Goal: Task Accomplishment & Management: Manage account settings

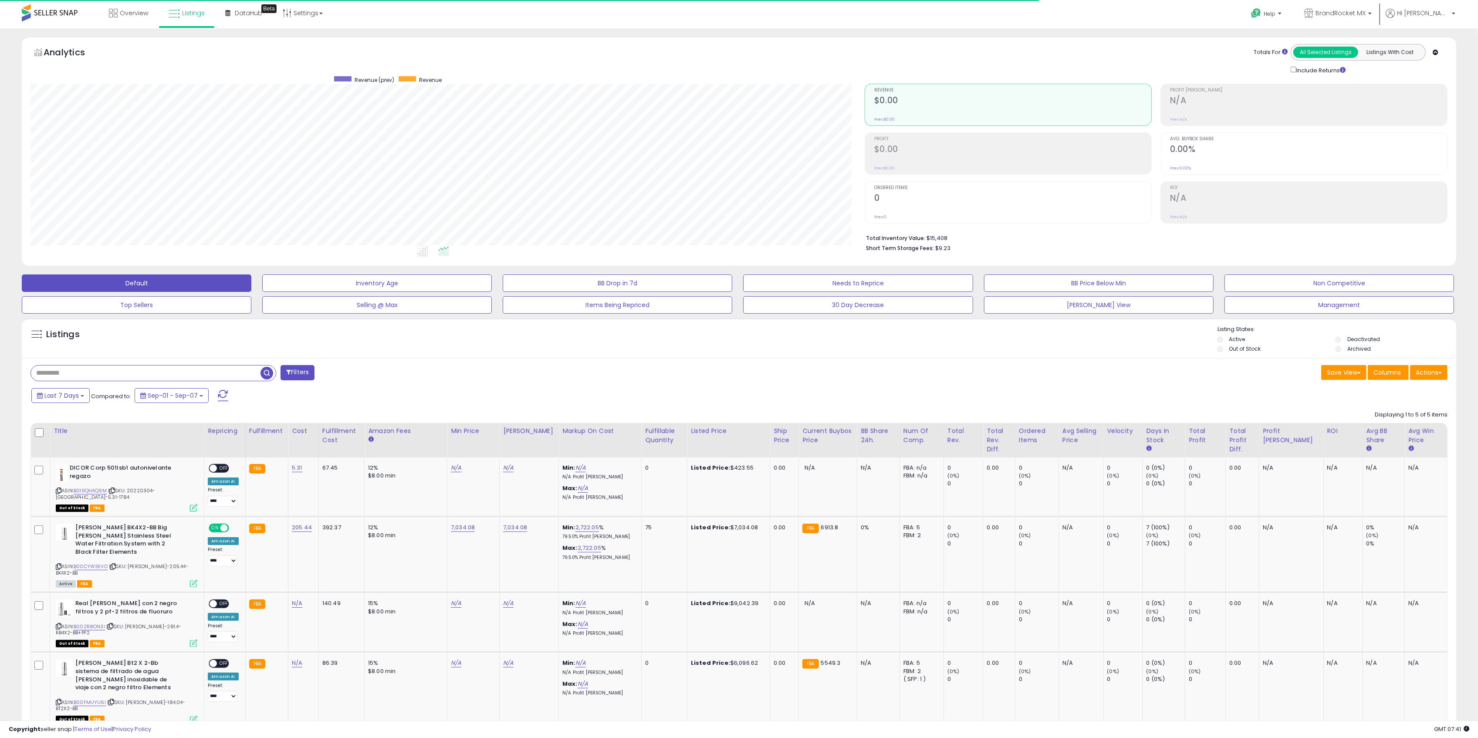
scroll to position [178, 835]
click at [1366, 14] on span "BrandRocket MX" at bounding box center [1340, 13] width 50 height 9
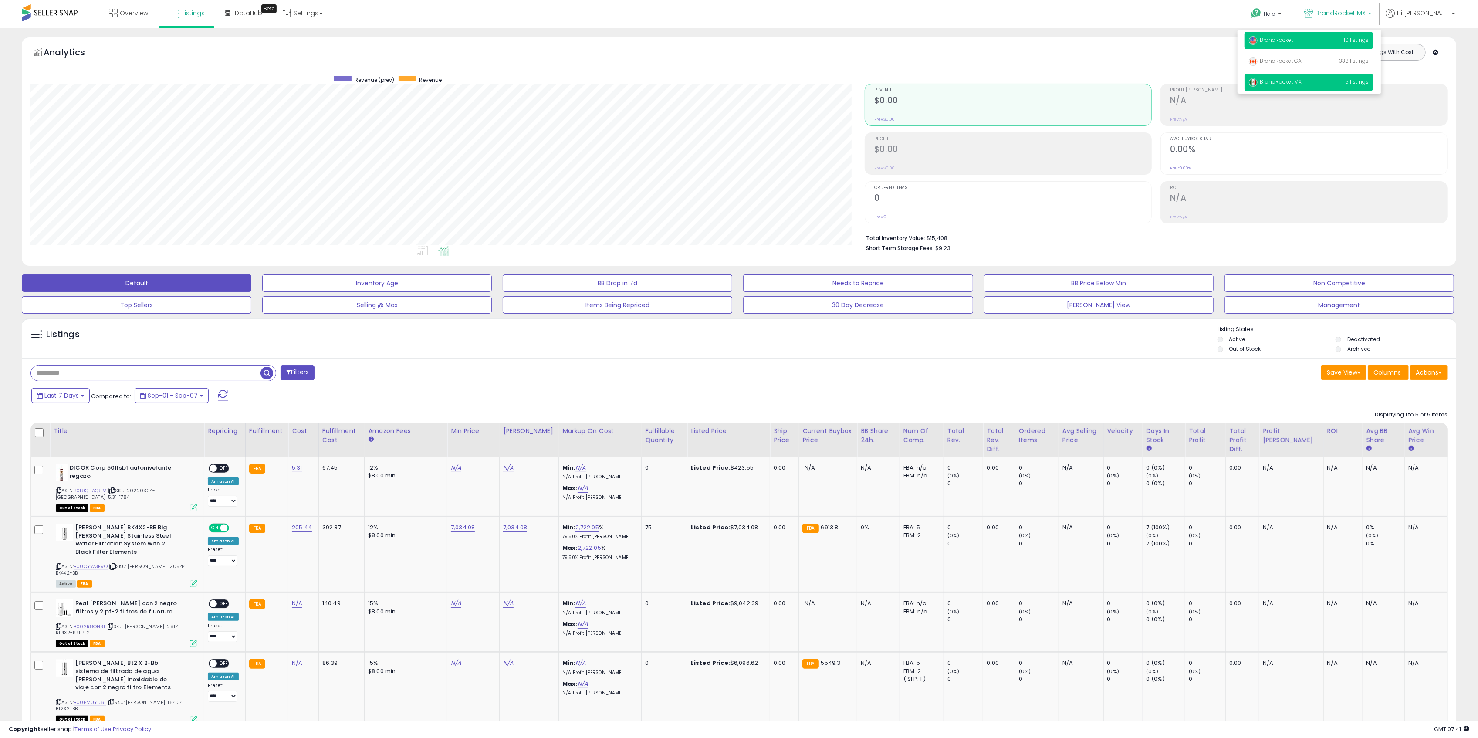
click at [1335, 42] on p "BrandRocket 10 listings" at bounding box center [1308, 40] width 128 height 17
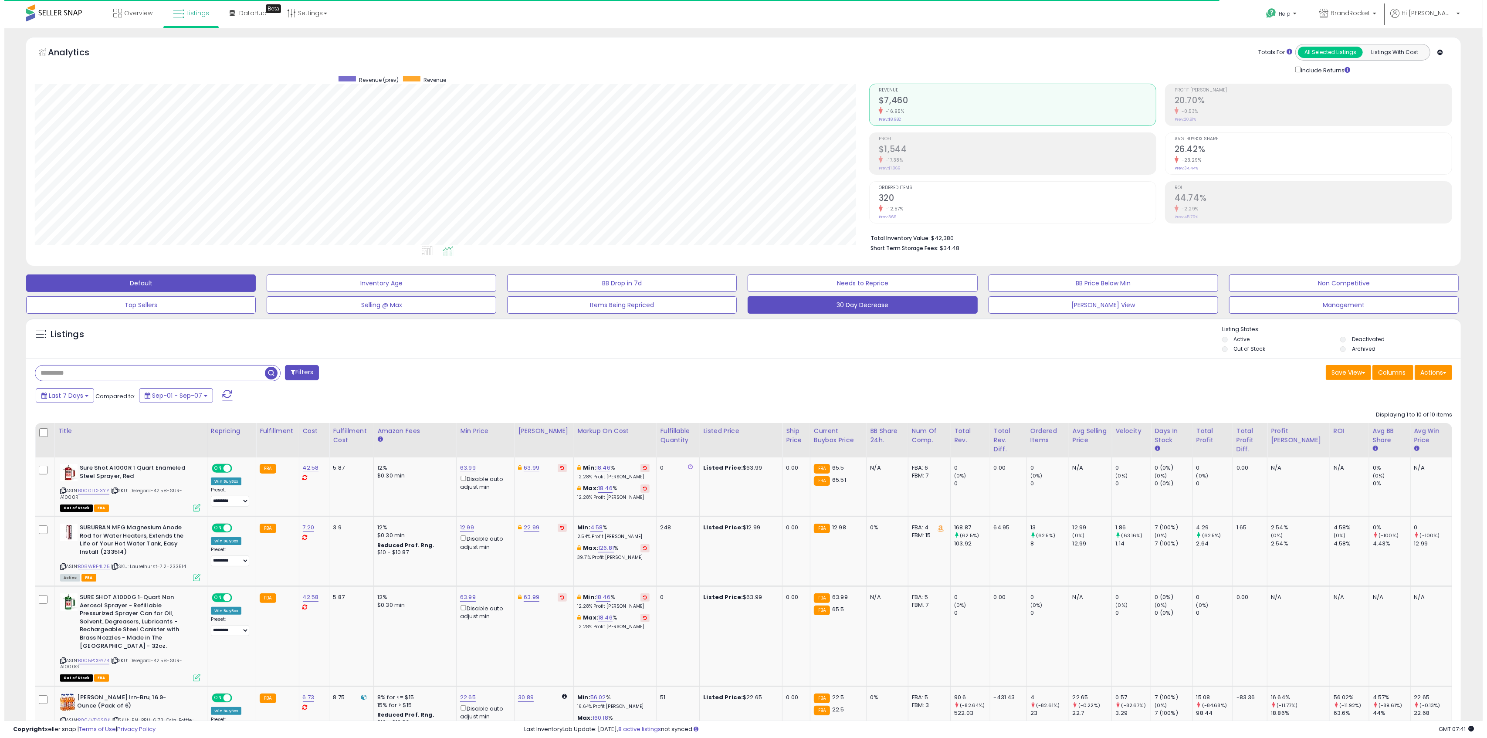
scroll to position [178, 835]
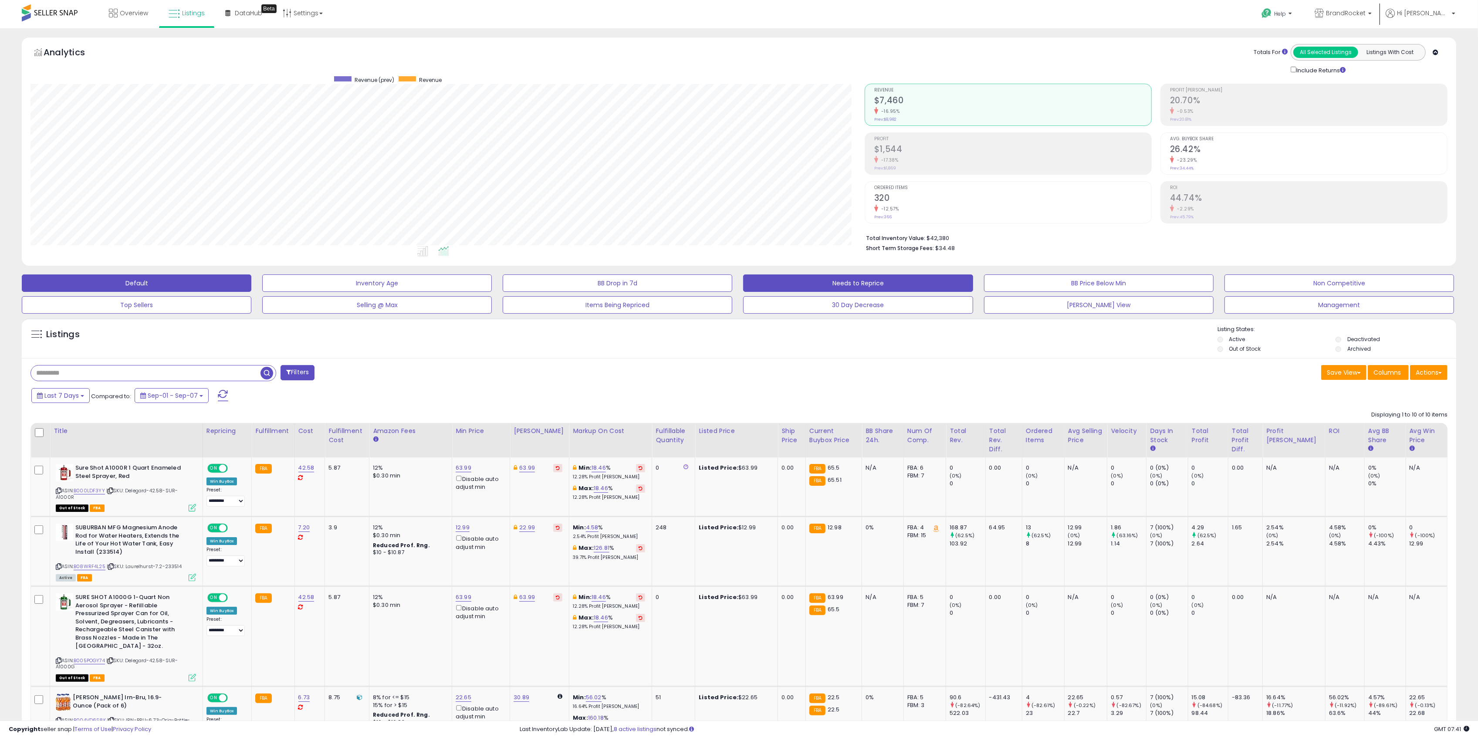
click at [905, 283] on button "Needs to Reprice" at bounding box center [858, 282] width 230 height 17
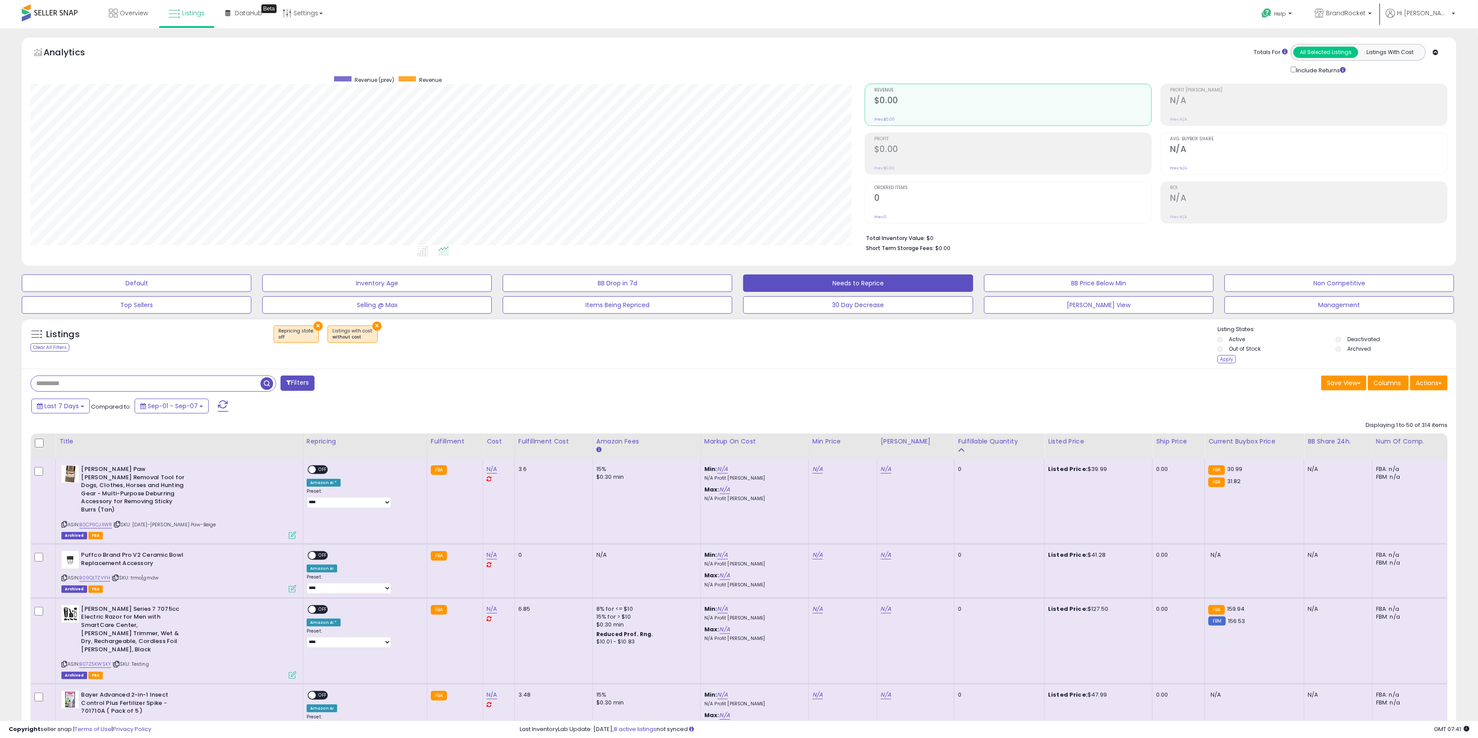
click at [1227, 347] on li "Out of Stock" at bounding box center [1275, 350] width 117 height 10
click at [1234, 352] on label "Out of Stock" at bounding box center [1245, 348] width 32 height 7
click at [1227, 357] on div "Apply" at bounding box center [1226, 359] width 18 height 8
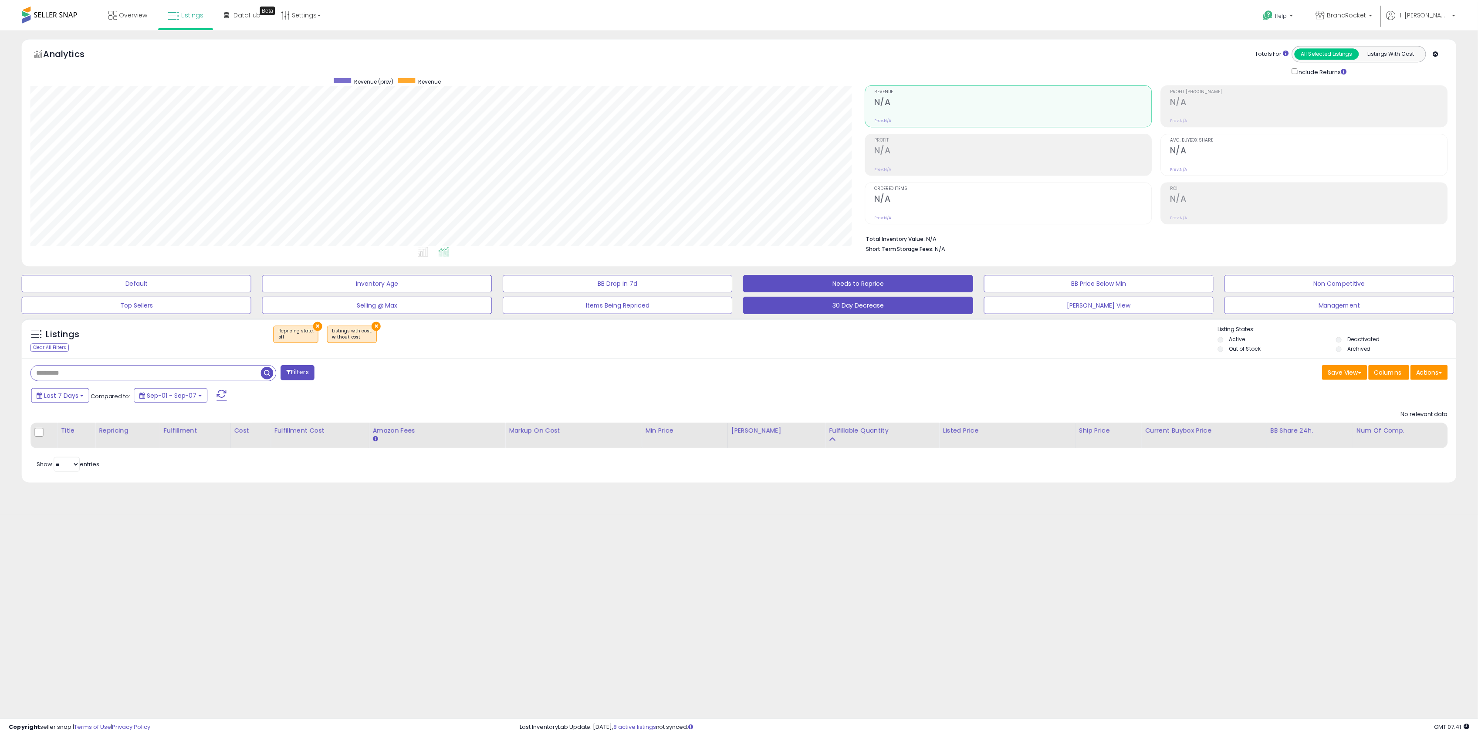
scroll to position [178, 839]
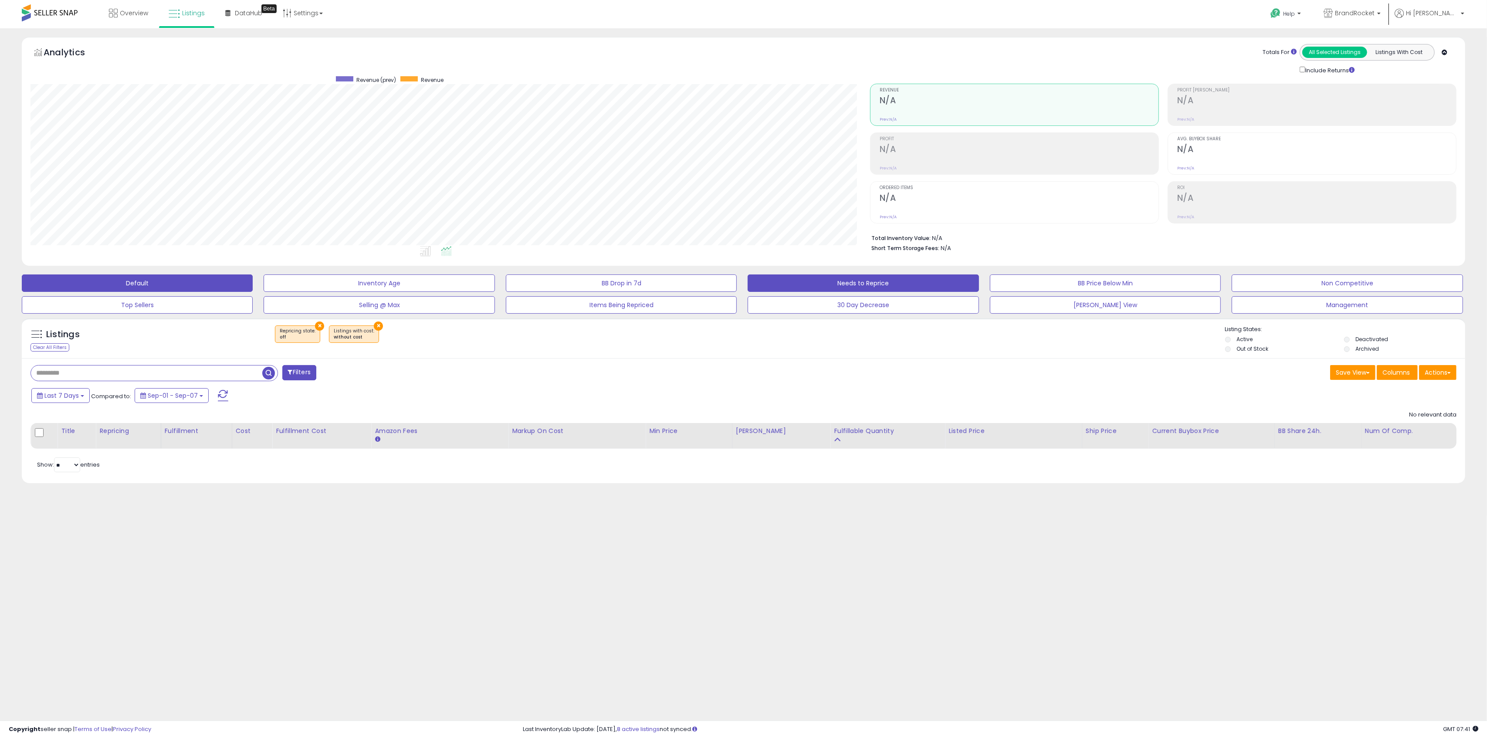
click at [166, 276] on button "Default" at bounding box center [137, 282] width 231 height 17
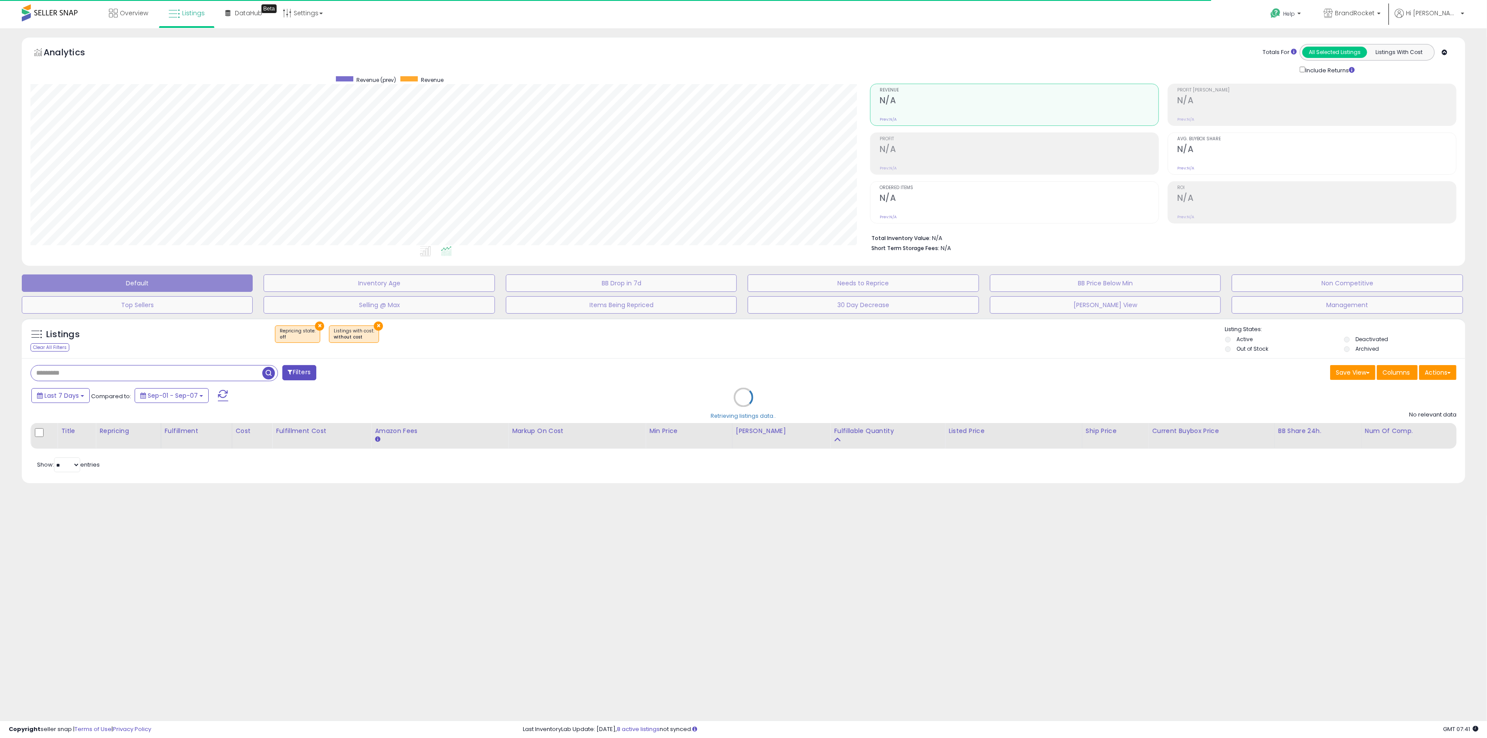
select select "**"
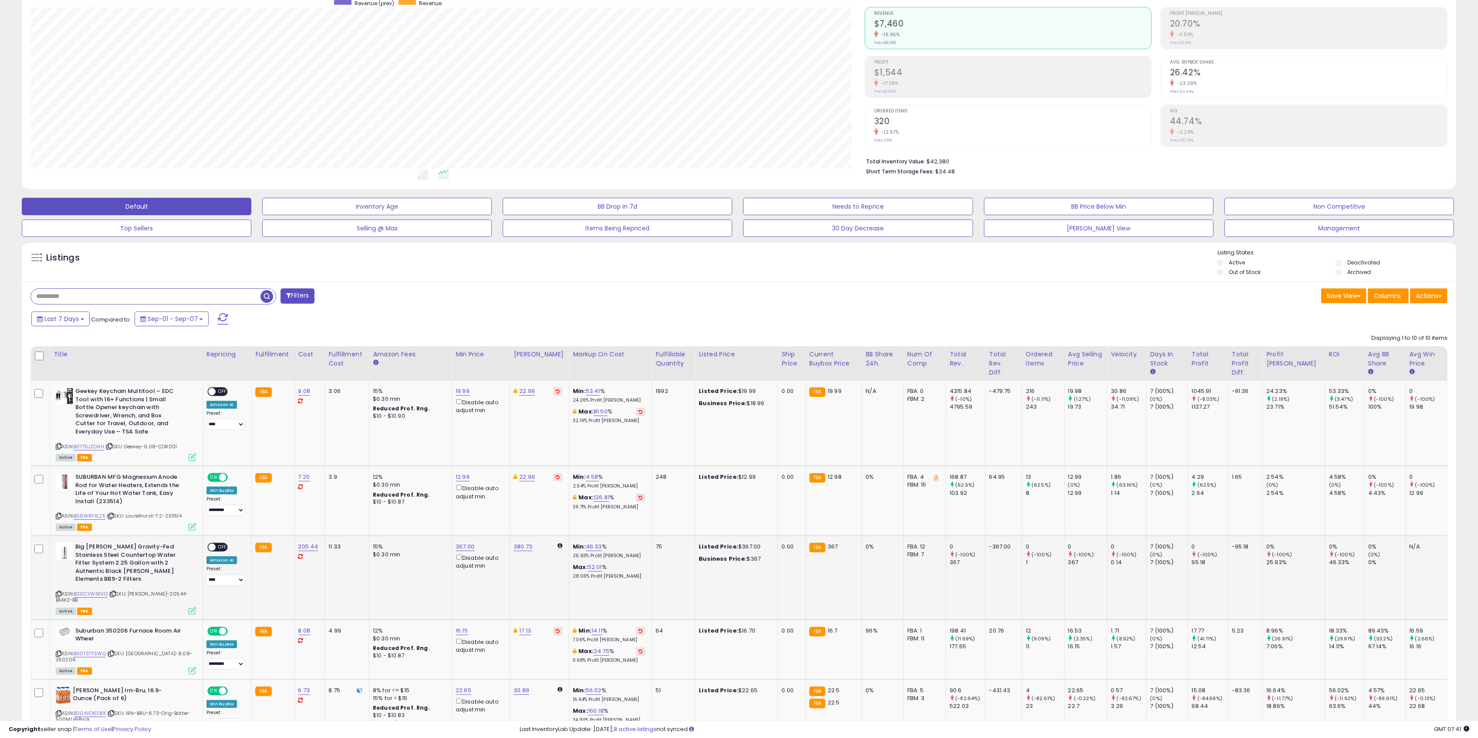
scroll to position [290, 0]
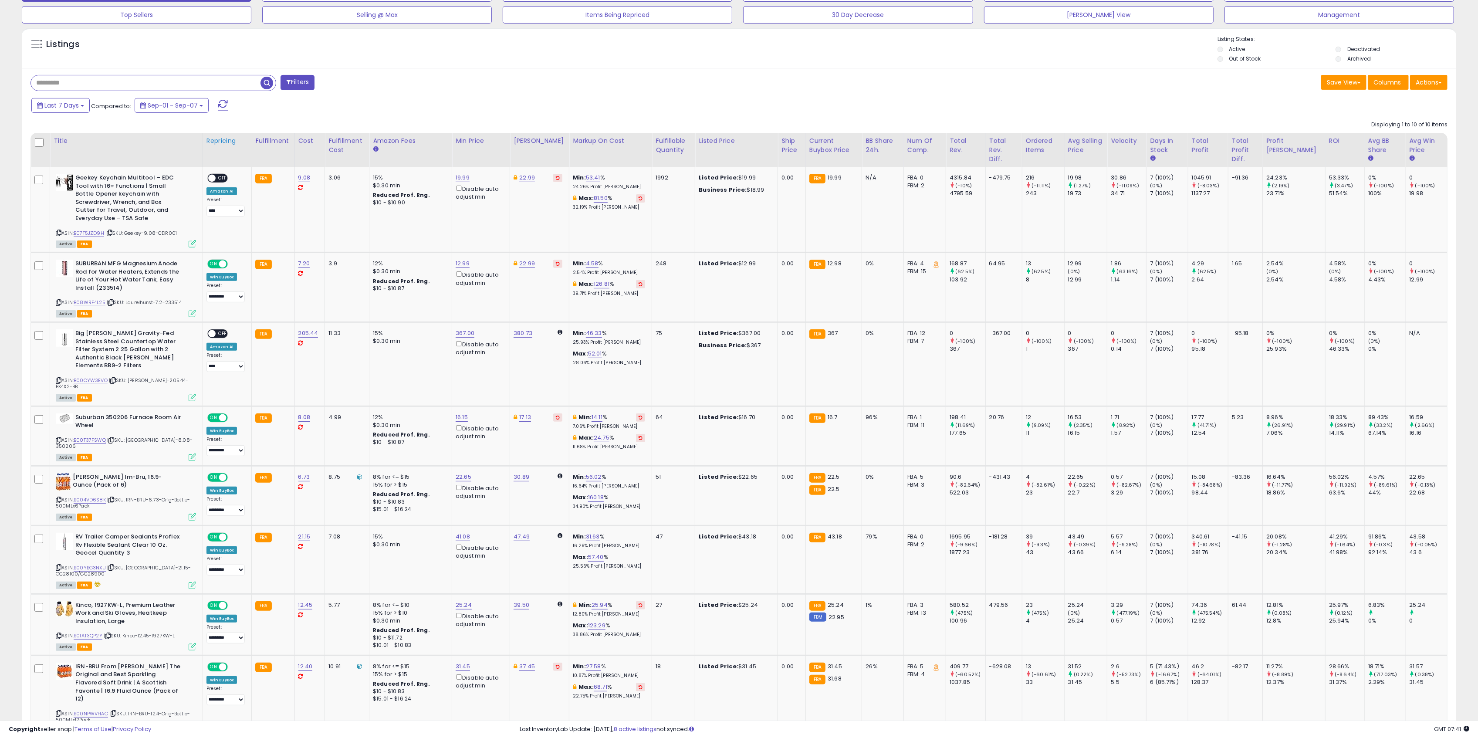
click at [232, 145] on div "Repricing" at bounding box center [226, 140] width 41 height 9
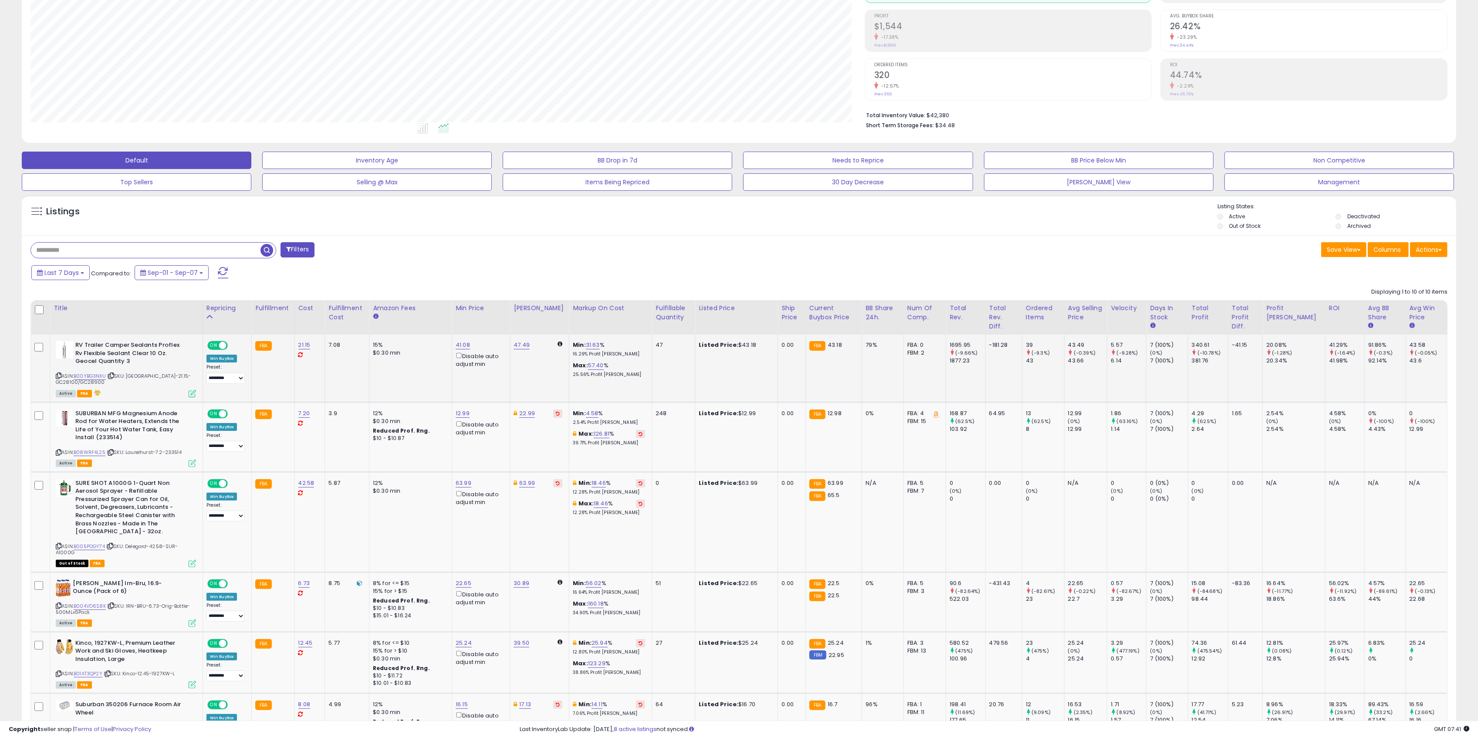
scroll to position [116, 0]
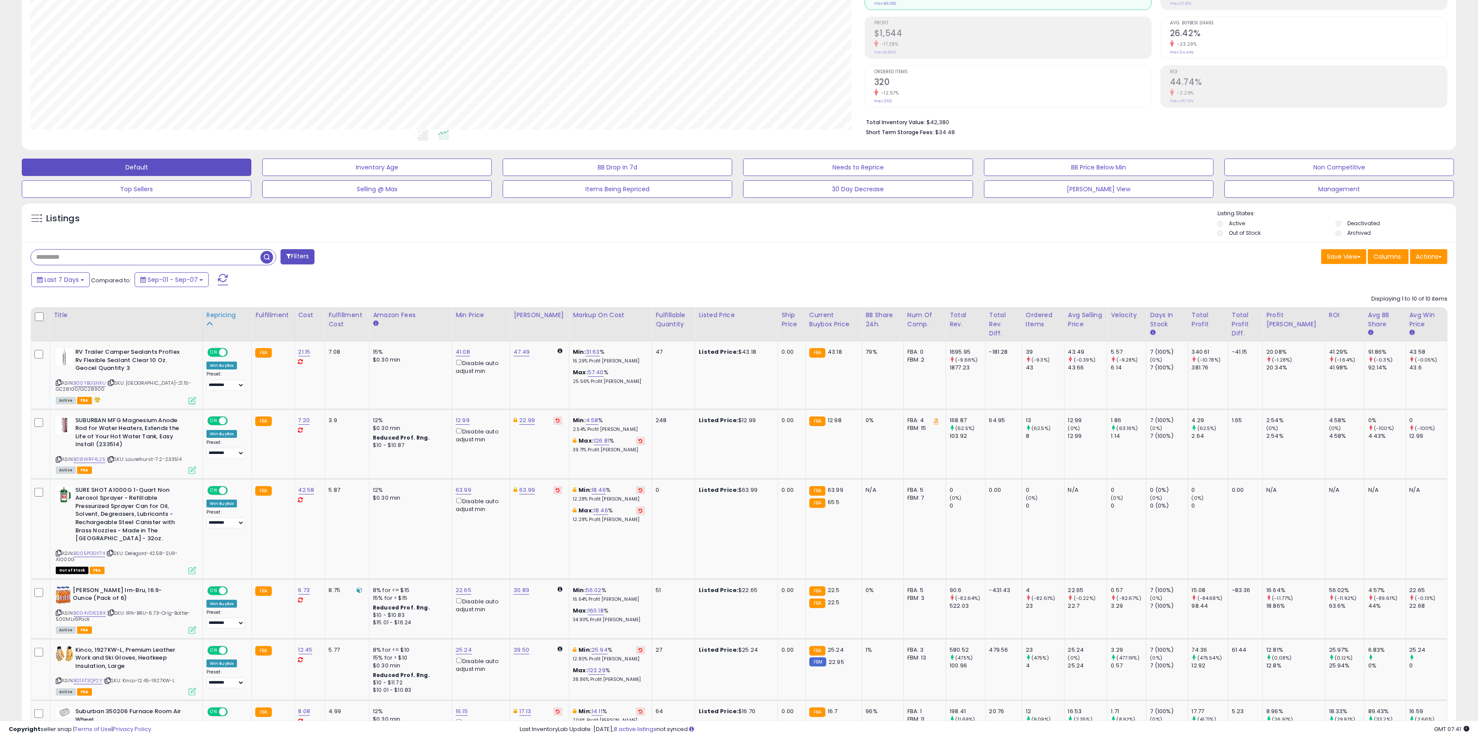
click at [220, 317] on div "Repricing" at bounding box center [226, 315] width 41 height 9
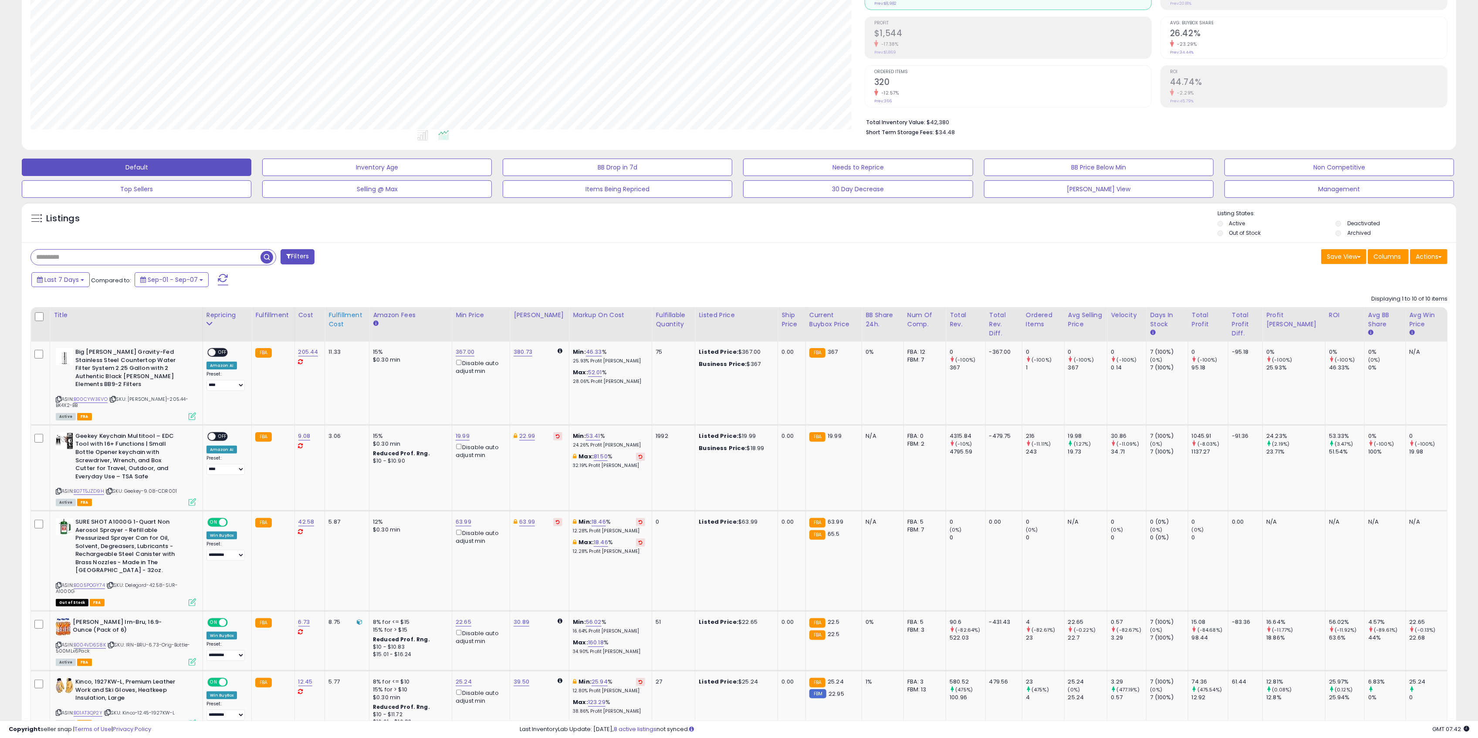
click at [333, 318] on div "Fulfillment Cost" at bounding box center [346, 320] width 37 height 18
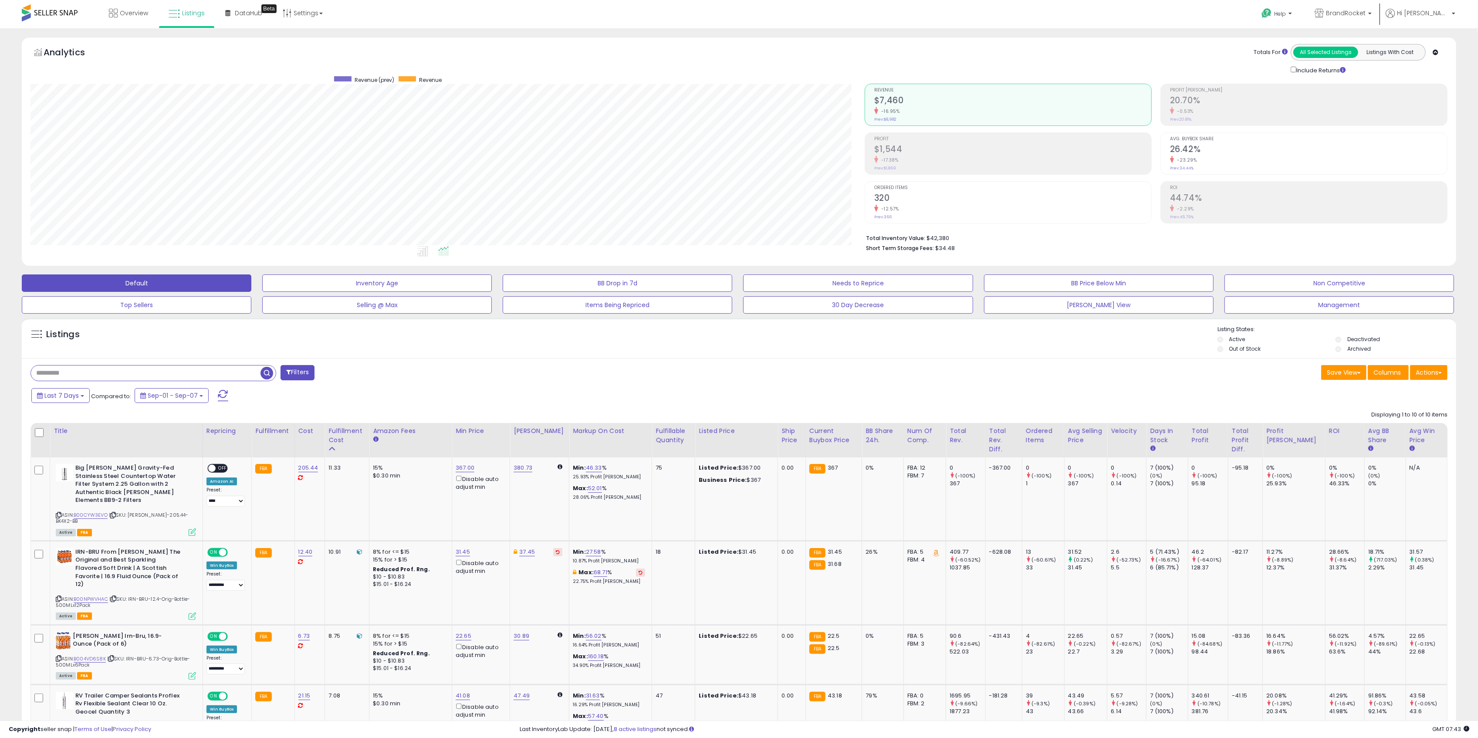
scroll to position [435398, 434743]
